Goal: Find specific page/section: Find specific page/section

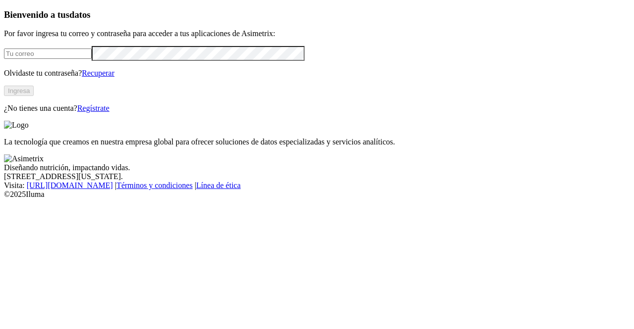
type input "[PERSON_NAME][EMAIL_ADDRESS][DOMAIN_NAME]"
click at [34, 96] on button "Ingresa" at bounding box center [19, 91] width 30 height 10
